Goal: Information Seeking & Learning: Check status

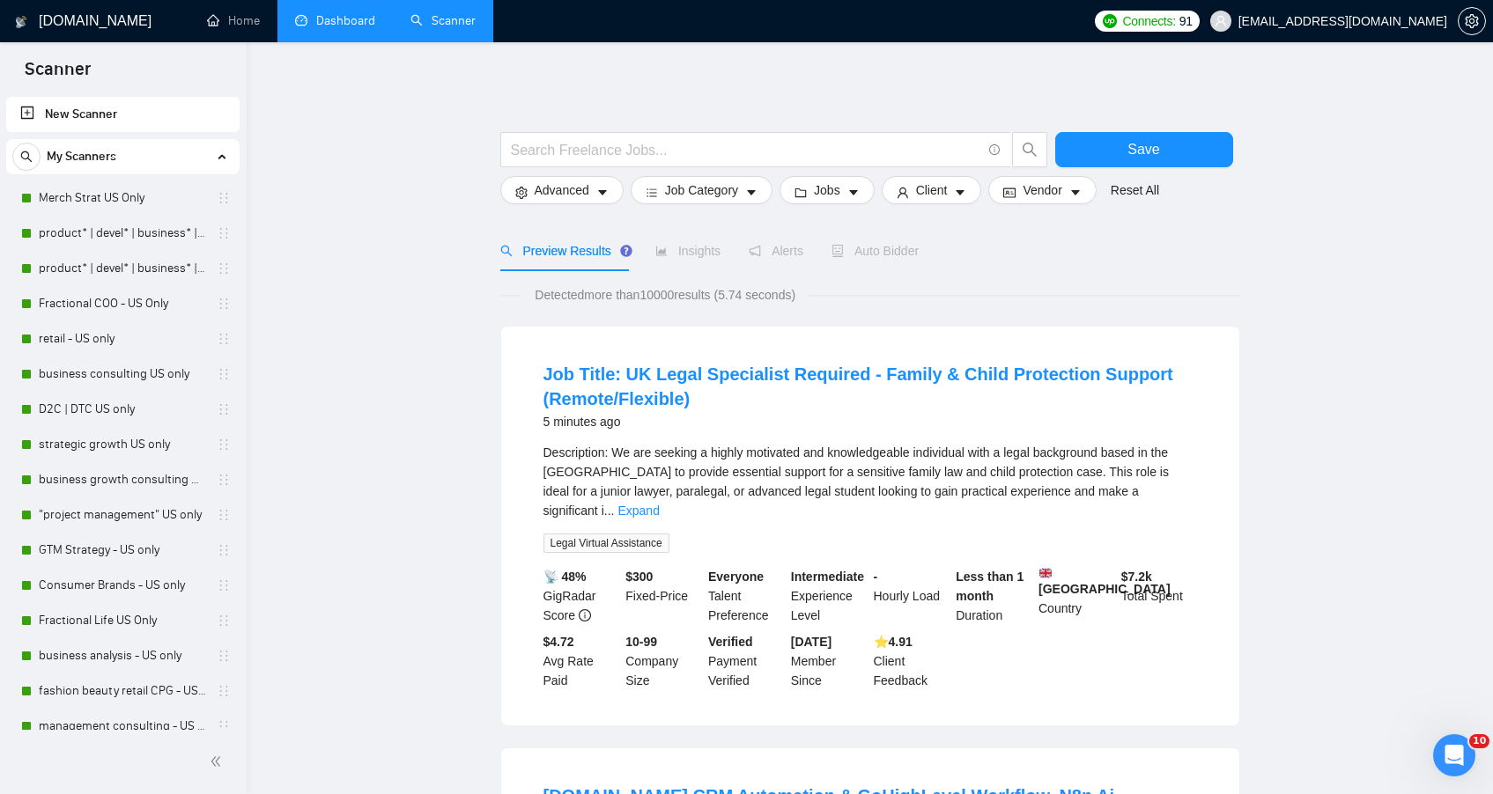
click at [336, 18] on link "Dashboard" at bounding box center [335, 20] width 80 height 15
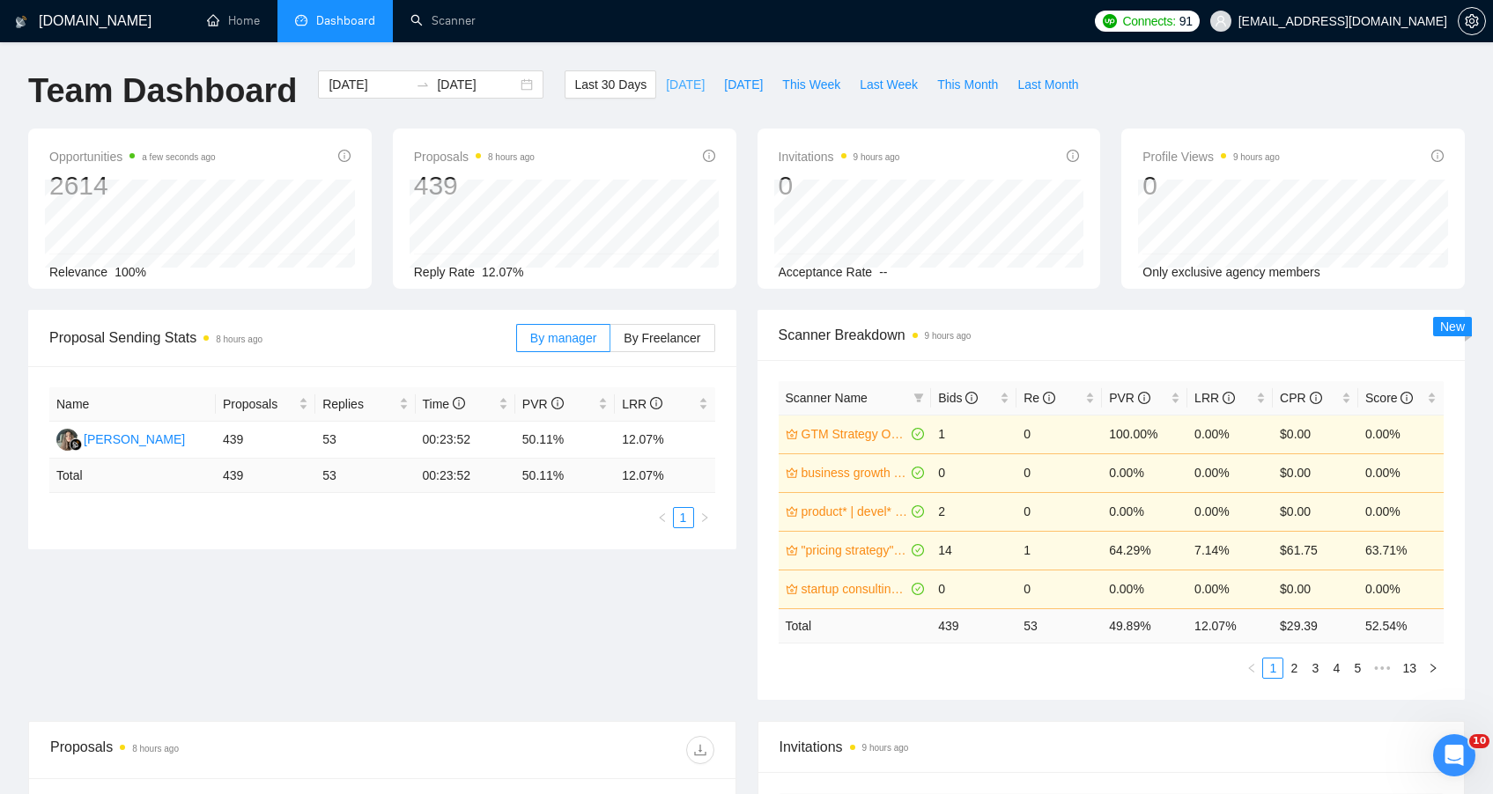
click at [672, 90] on span "[DATE]" at bounding box center [685, 84] width 39 height 19
click at [724, 82] on span "[DATE]" at bounding box center [743, 84] width 39 height 19
type input "[DATE]"
click at [797, 95] on button "This Week" at bounding box center [811, 84] width 78 height 28
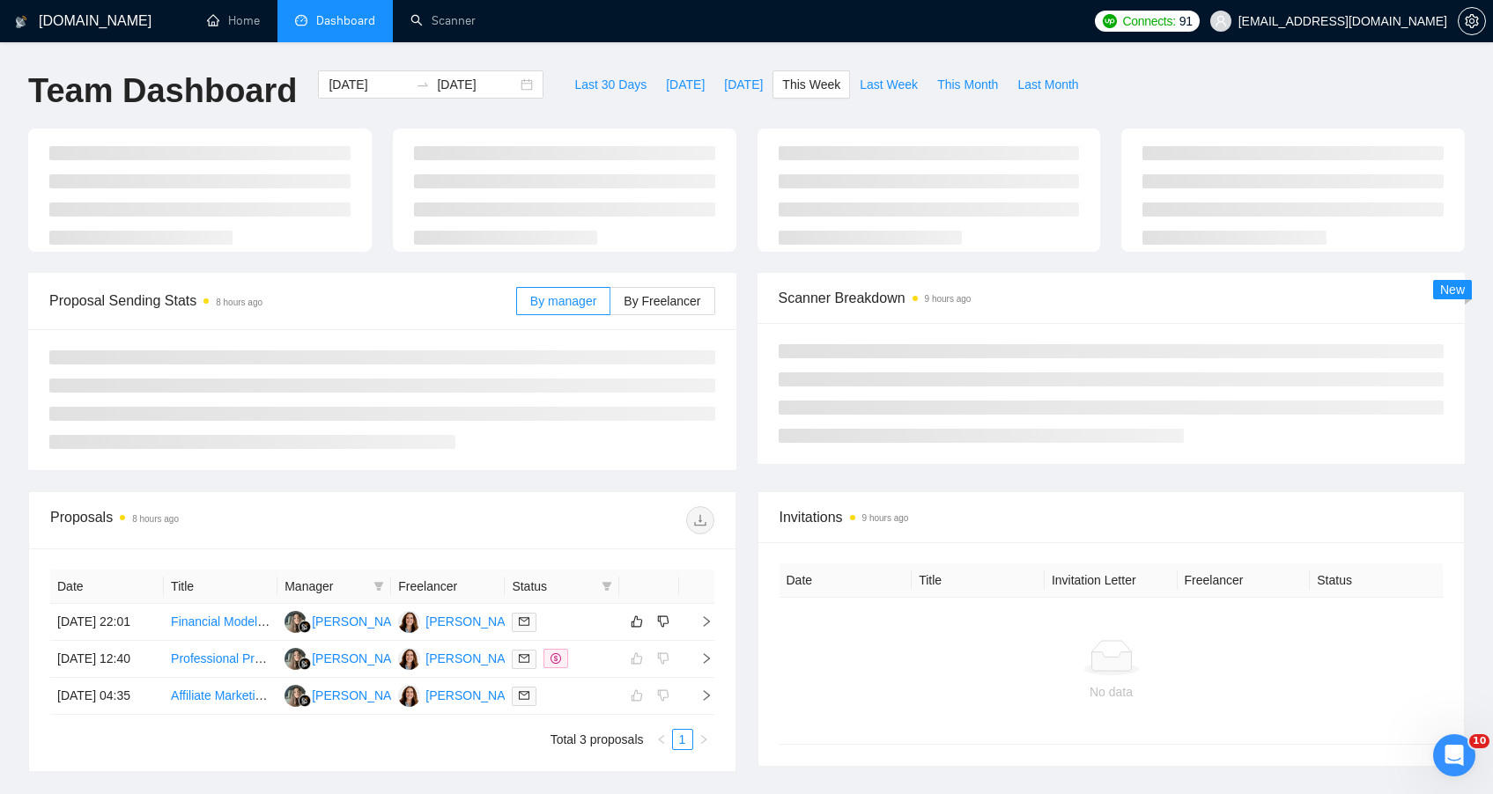
type input "[DATE]"
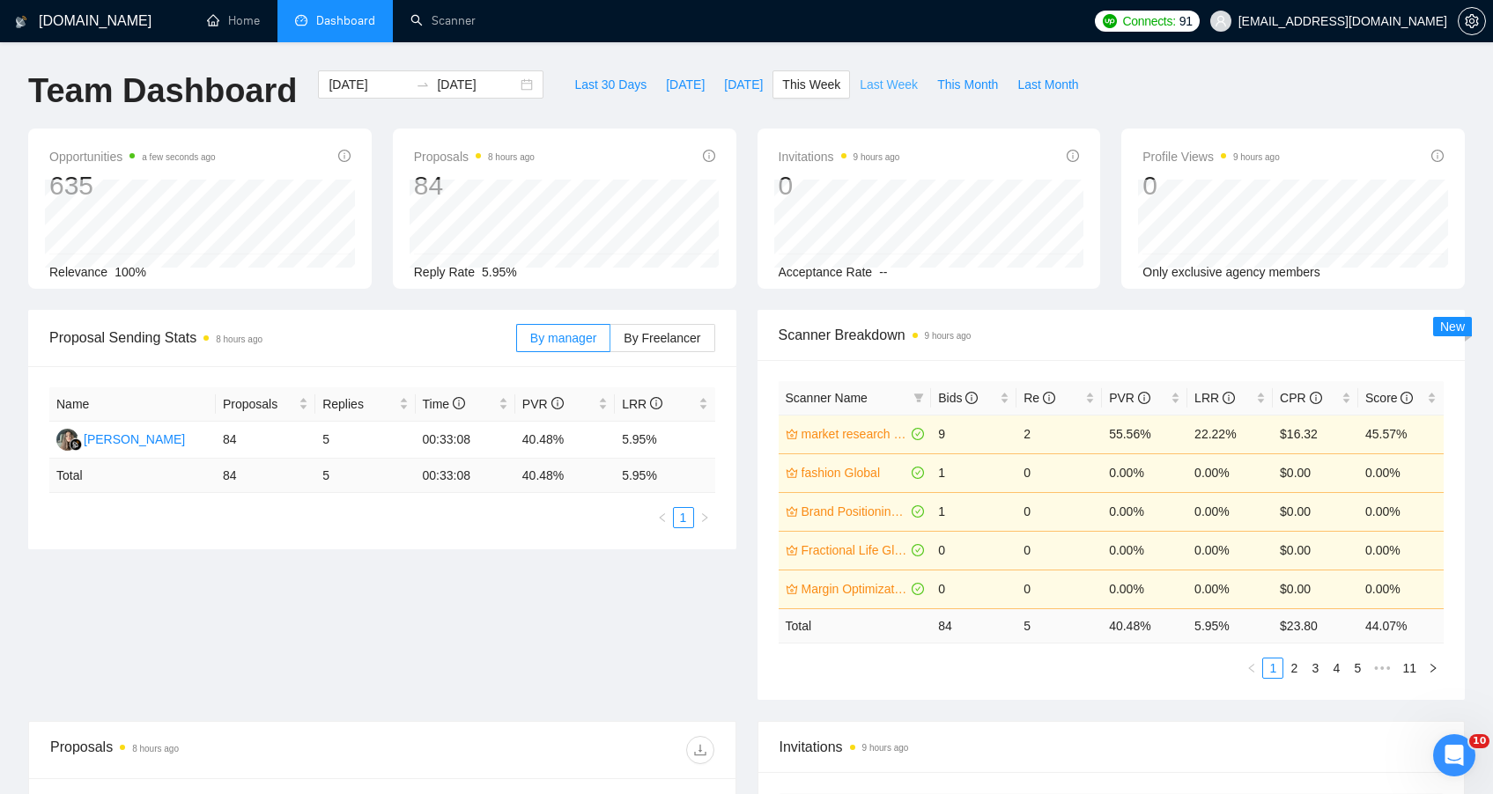
click at [888, 87] on span "Last Week" at bounding box center [889, 84] width 58 height 19
type input "[DATE]"
click at [992, 85] on span "This Month" at bounding box center [967, 84] width 61 height 19
type input "[DATE]"
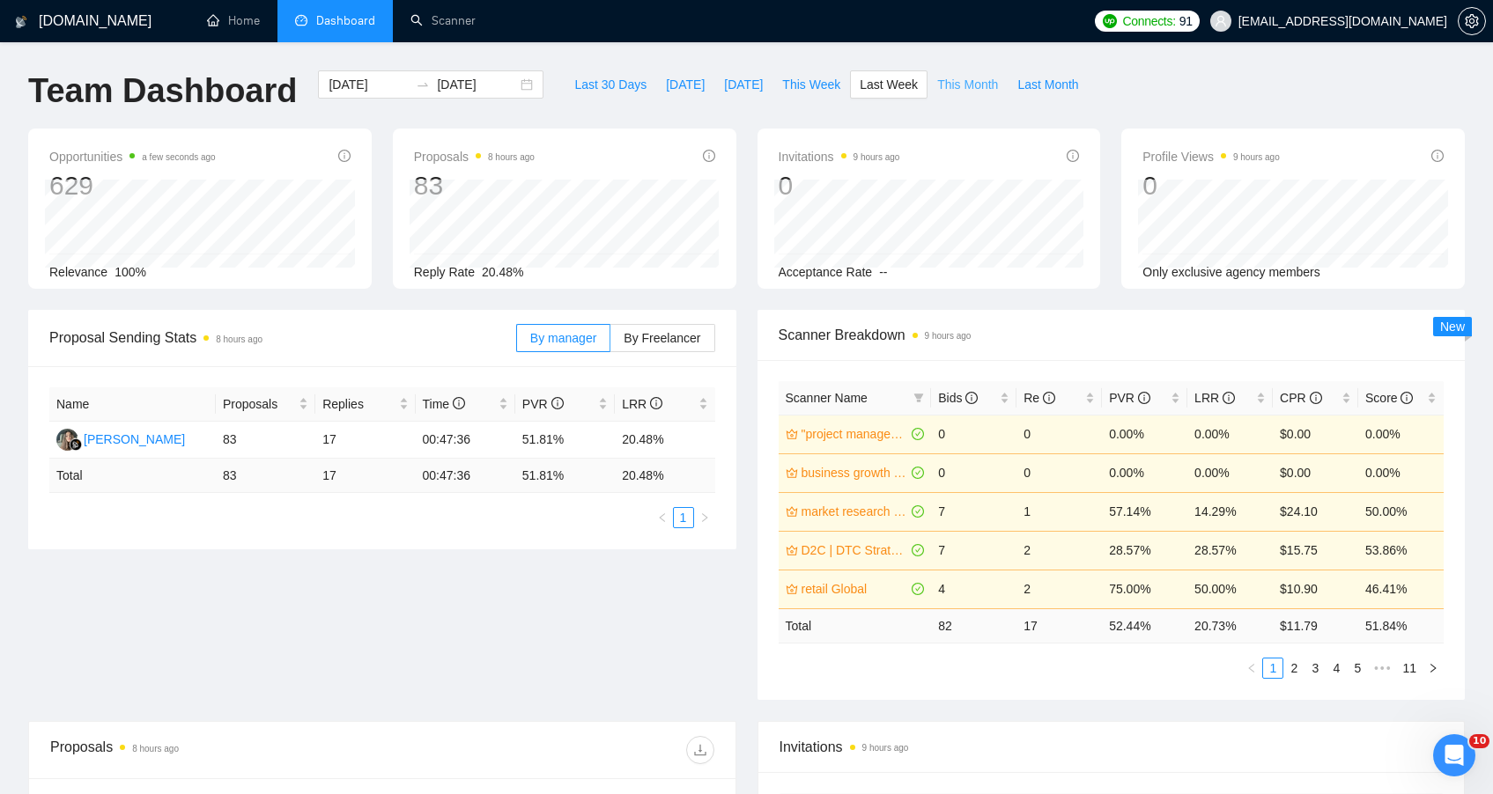
type input "[DATE]"
